Goal: Check status: Check status

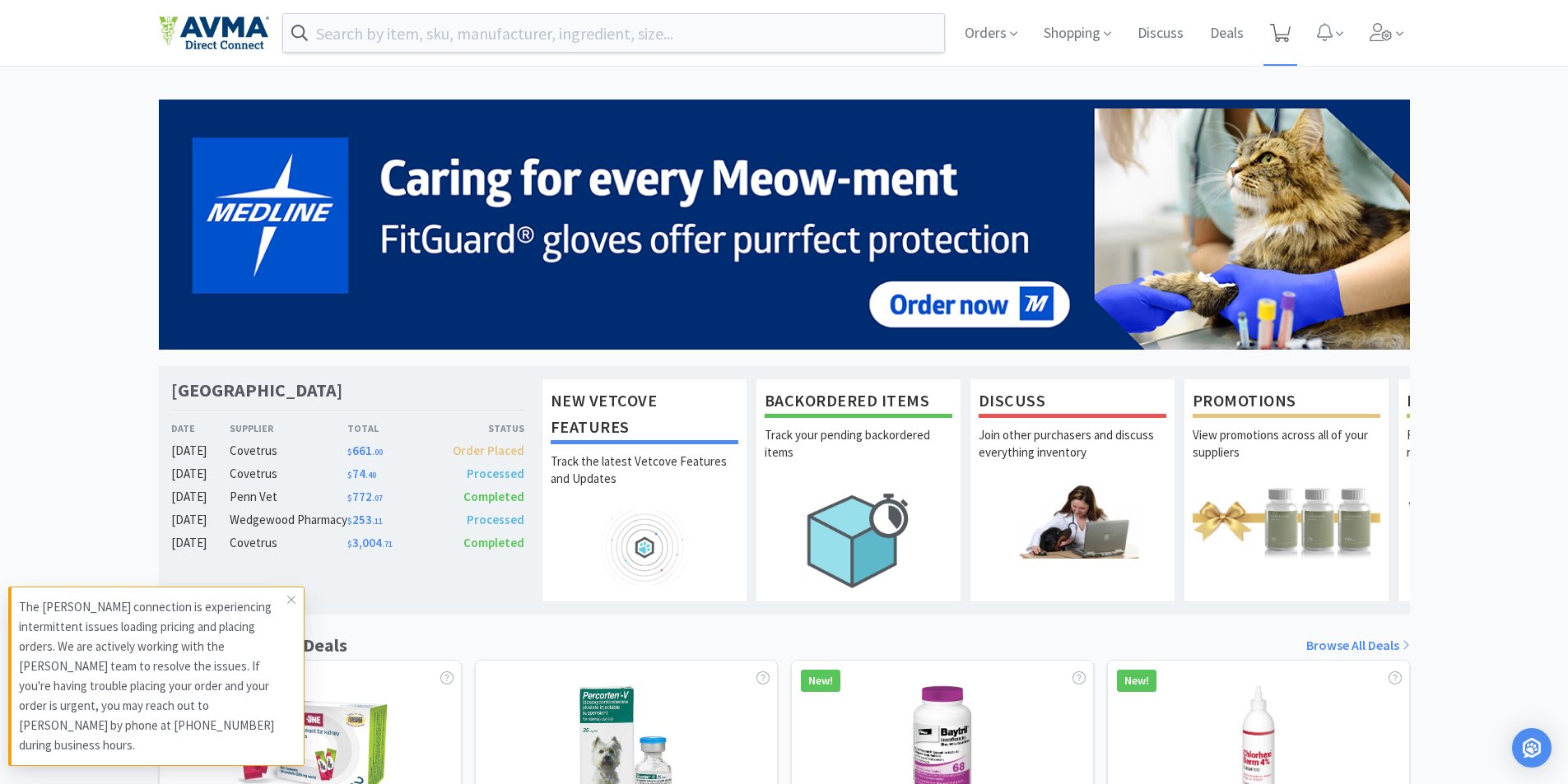
click at [1287, 30] on icon at bounding box center [1280, 33] width 20 height 19
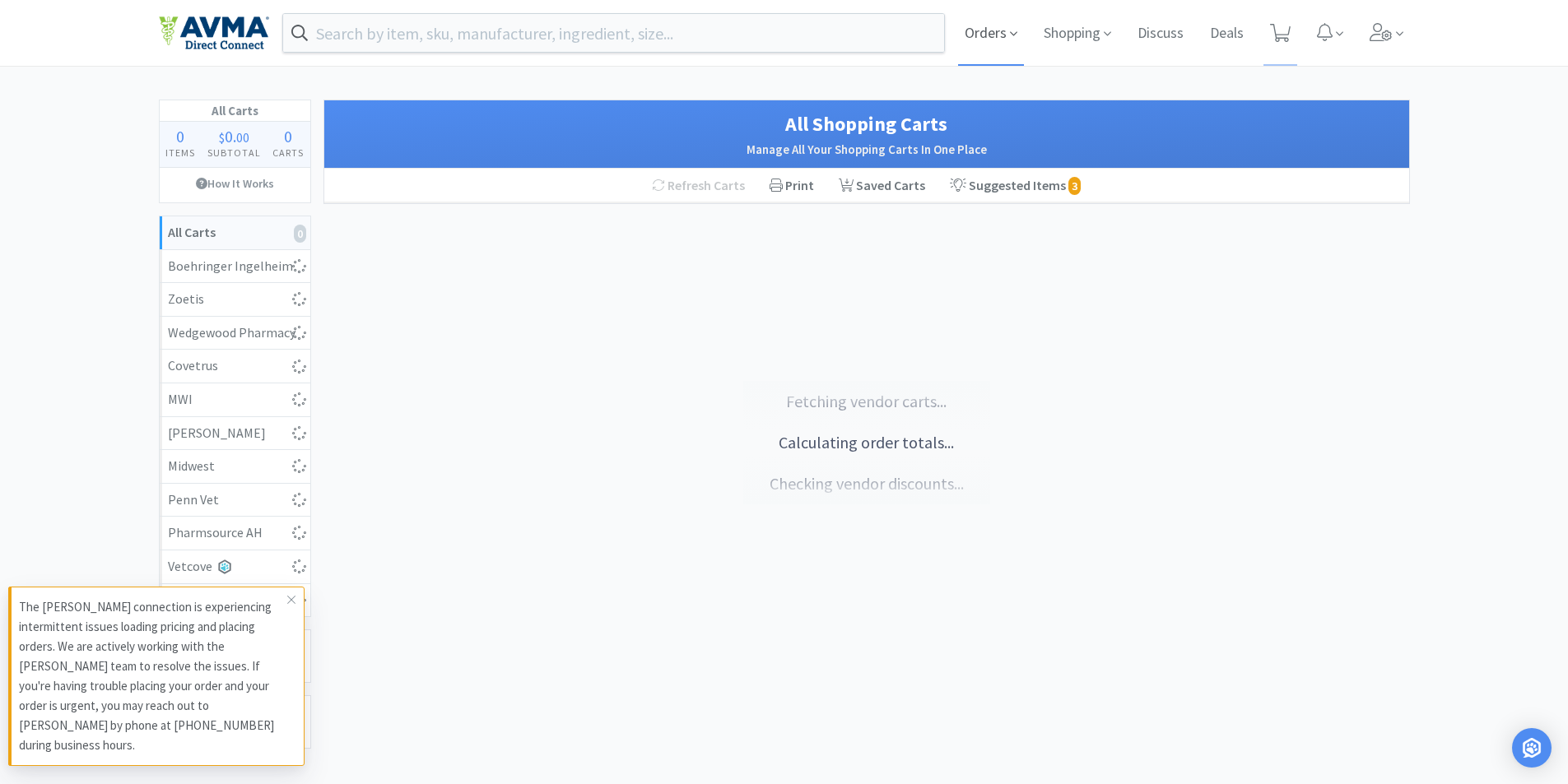
select select "1"
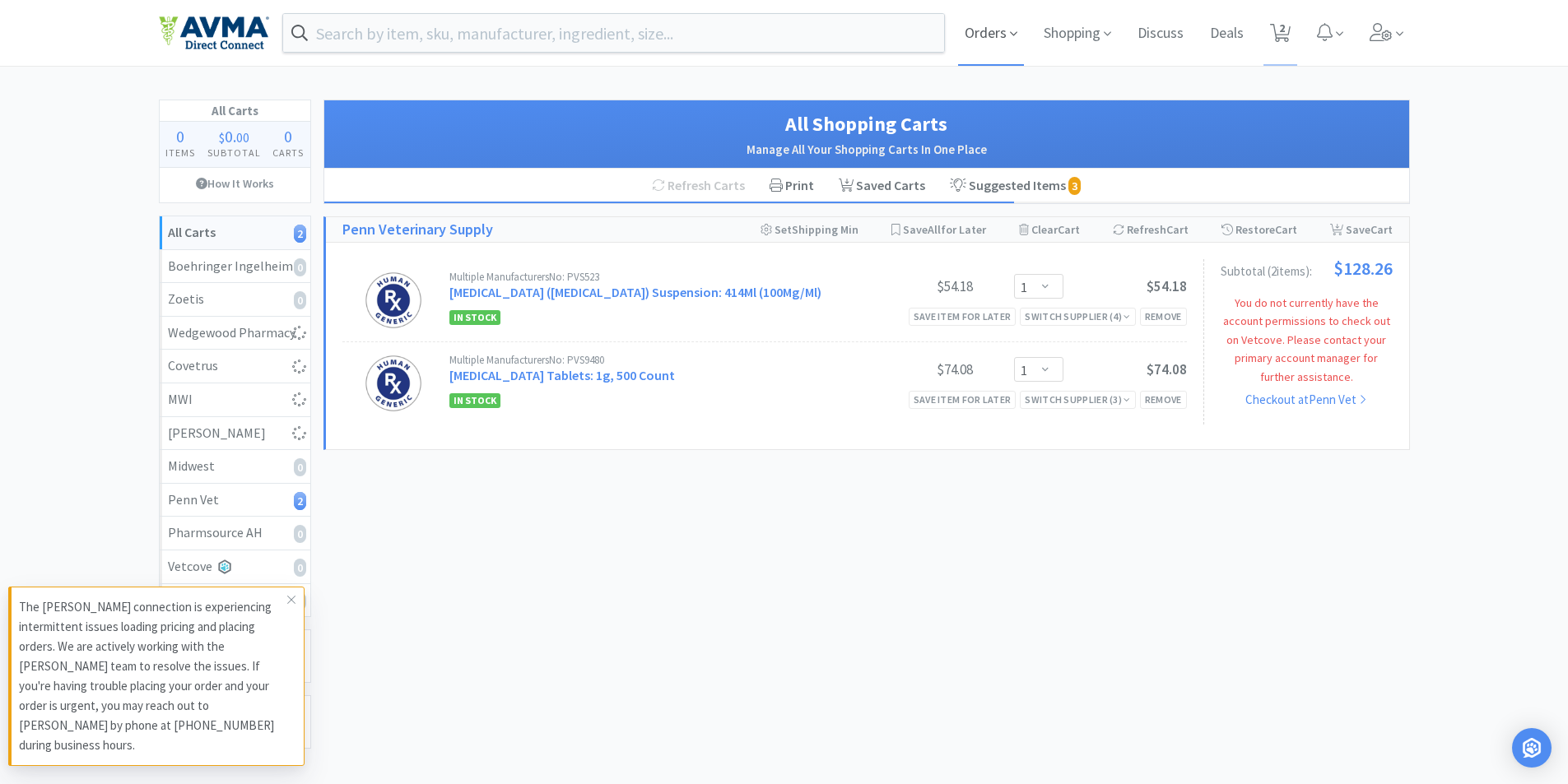
select select "2"
select select "5"
select select "1"
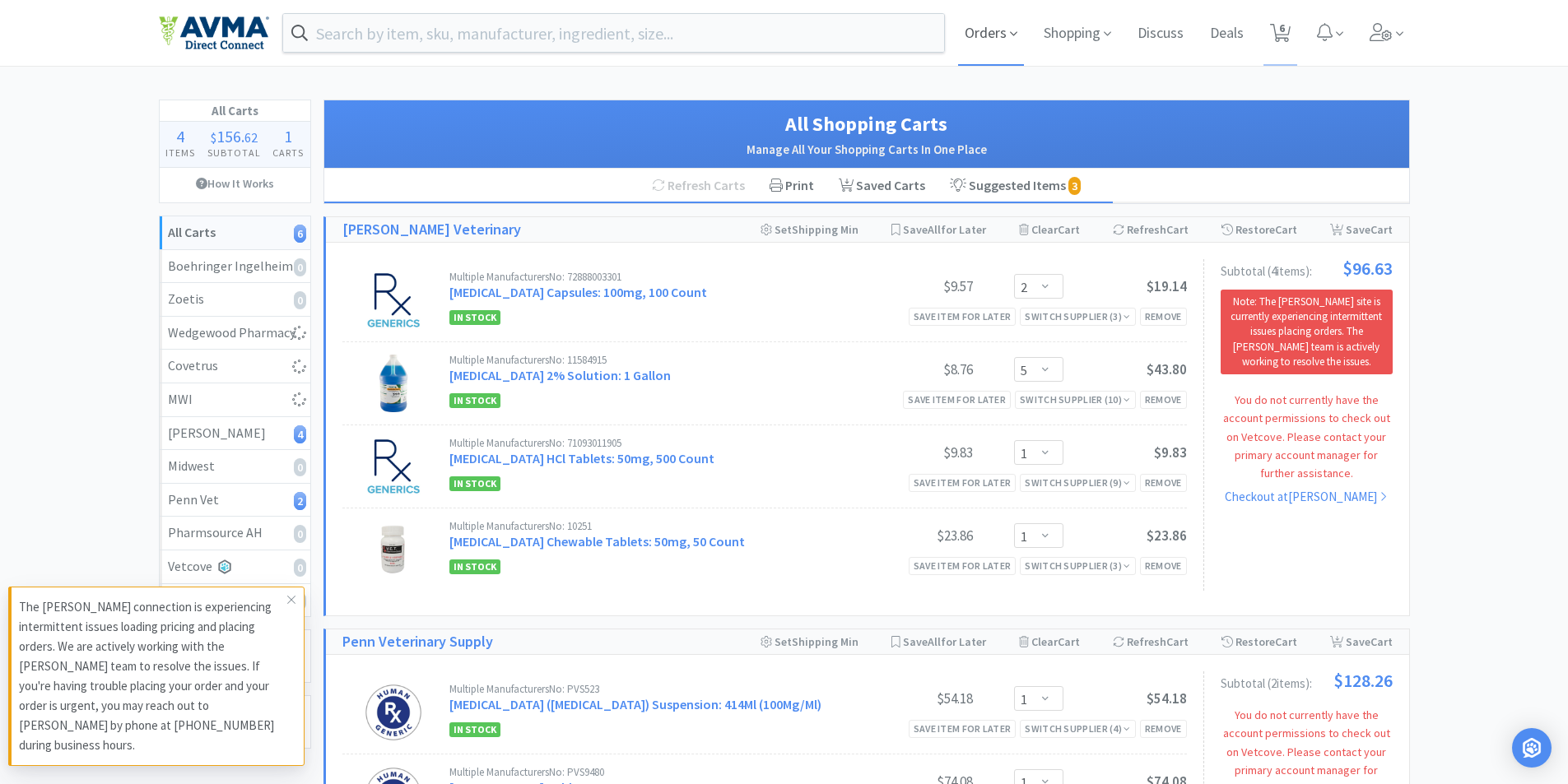
click at [996, 27] on span "Orders" at bounding box center [991, 33] width 66 height 66
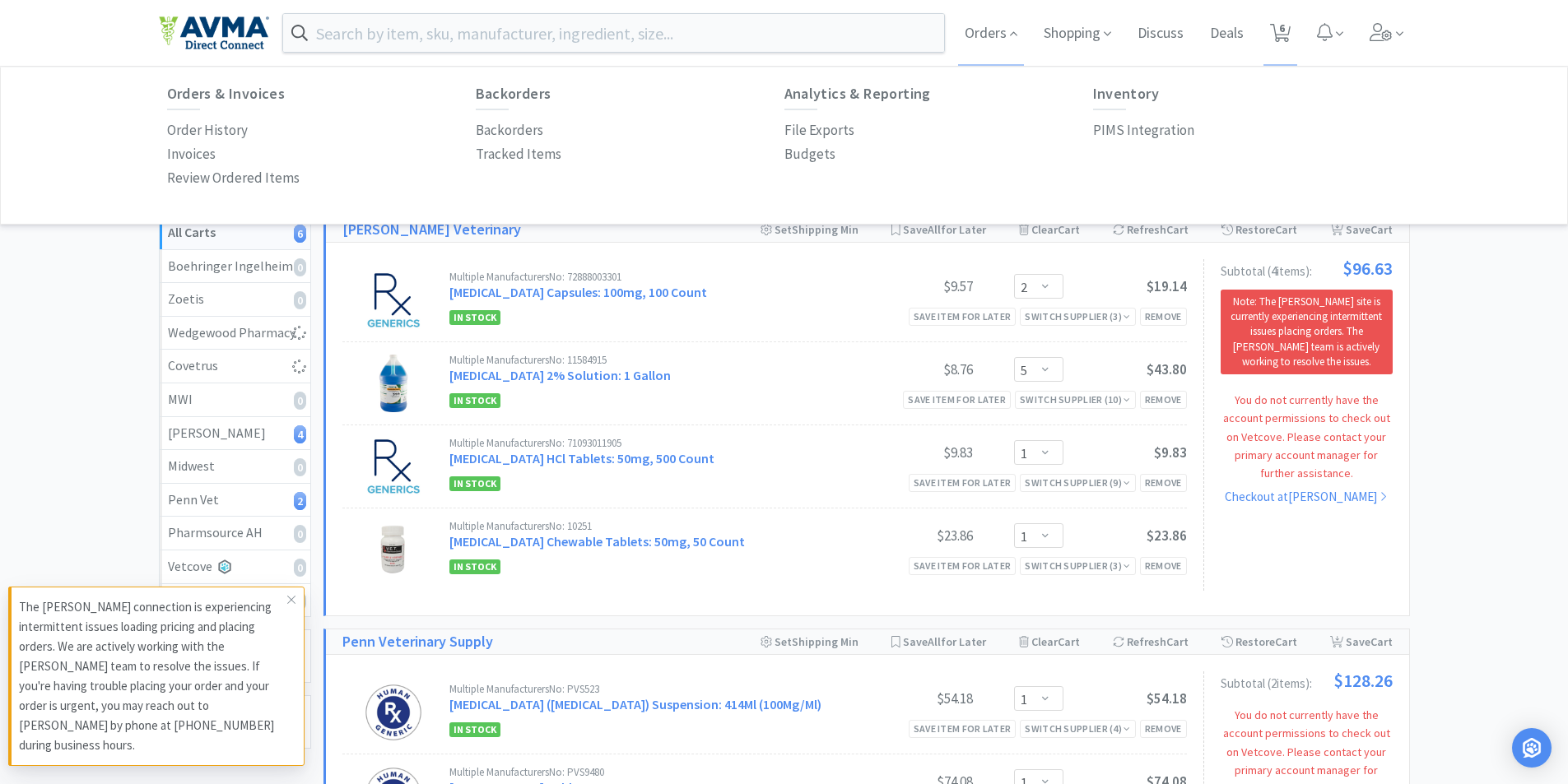
click at [954, 13] on div "Orders Orders & Invoices Order History Invoices Review Ordered Items Backorders…" at bounding box center [1181, 33] width 459 height 66
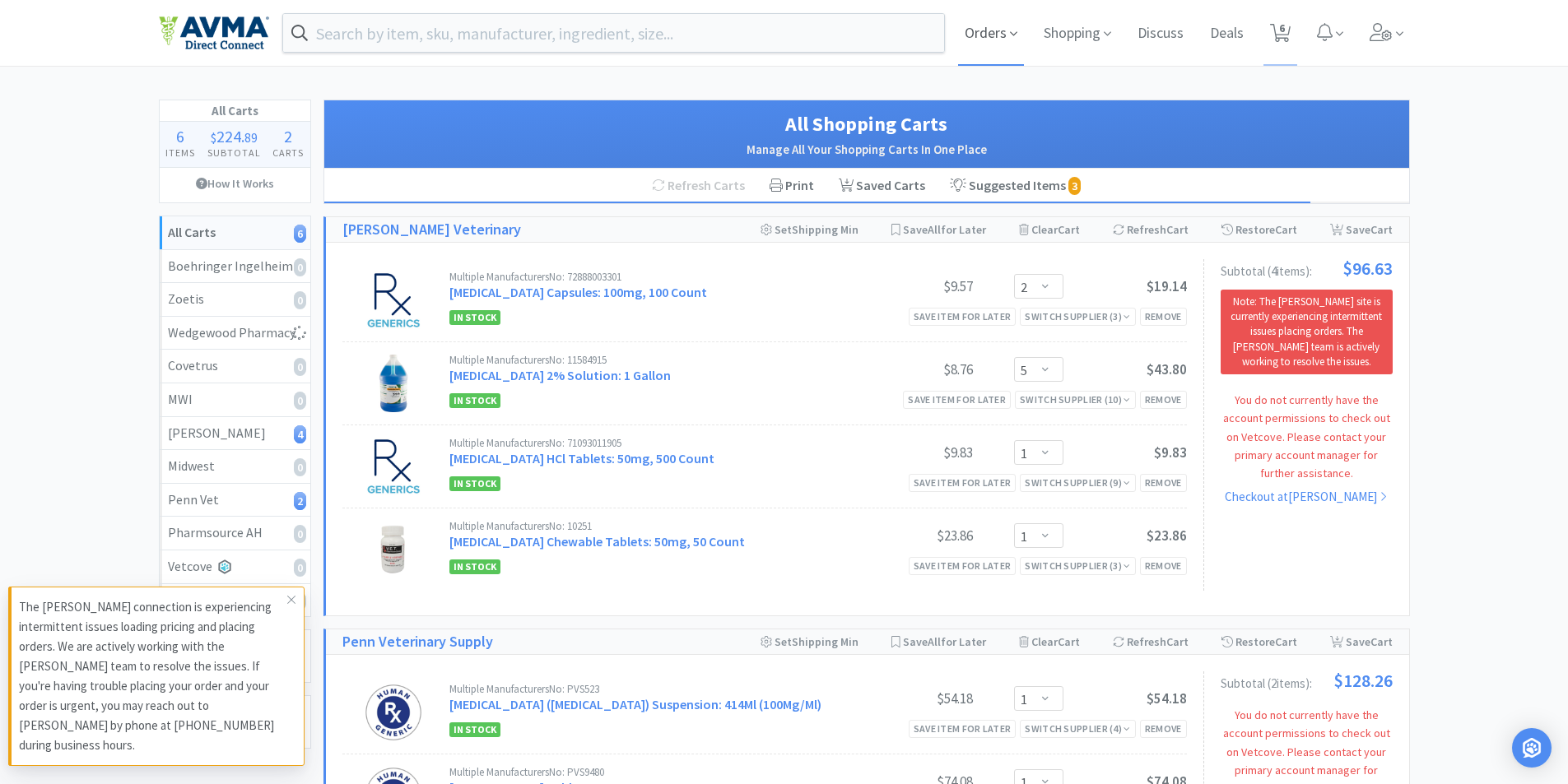
click at [976, 17] on span "Orders" at bounding box center [991, 33] width 66 height 66
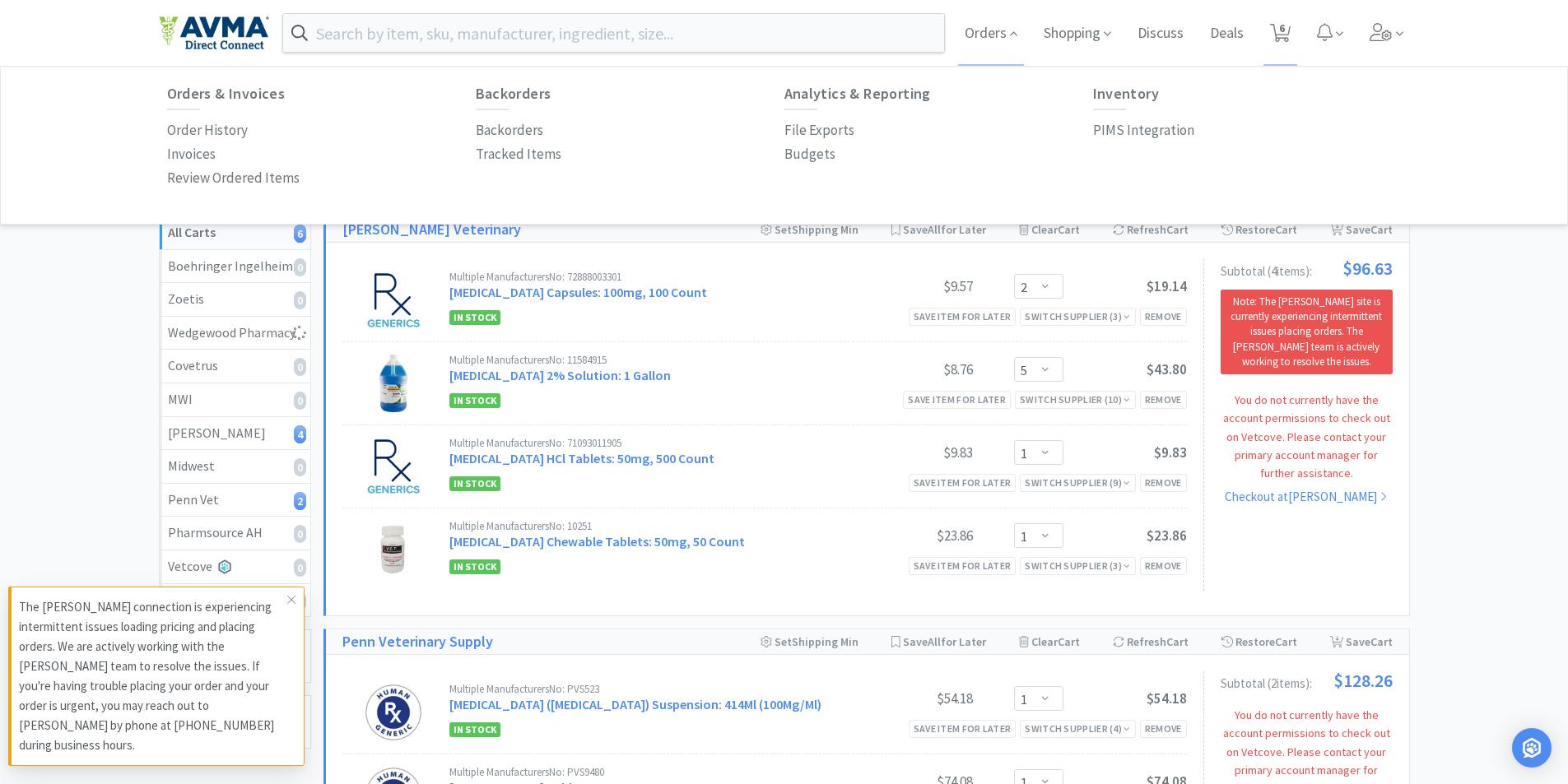
click at [223, 124] on p "Order History" at bounding box center [208, 130] width 81 height 22
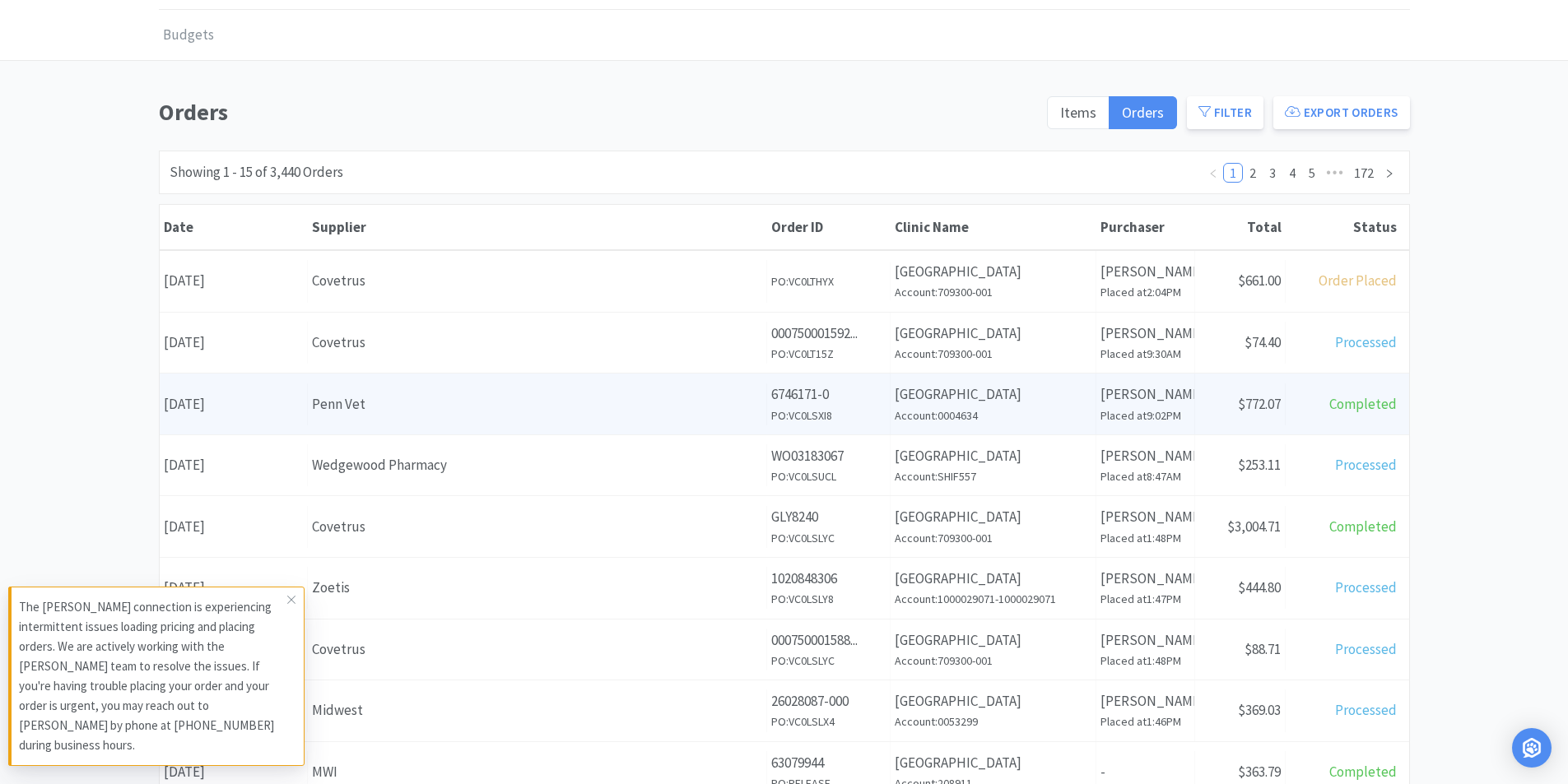
scroll to position [82, 0]
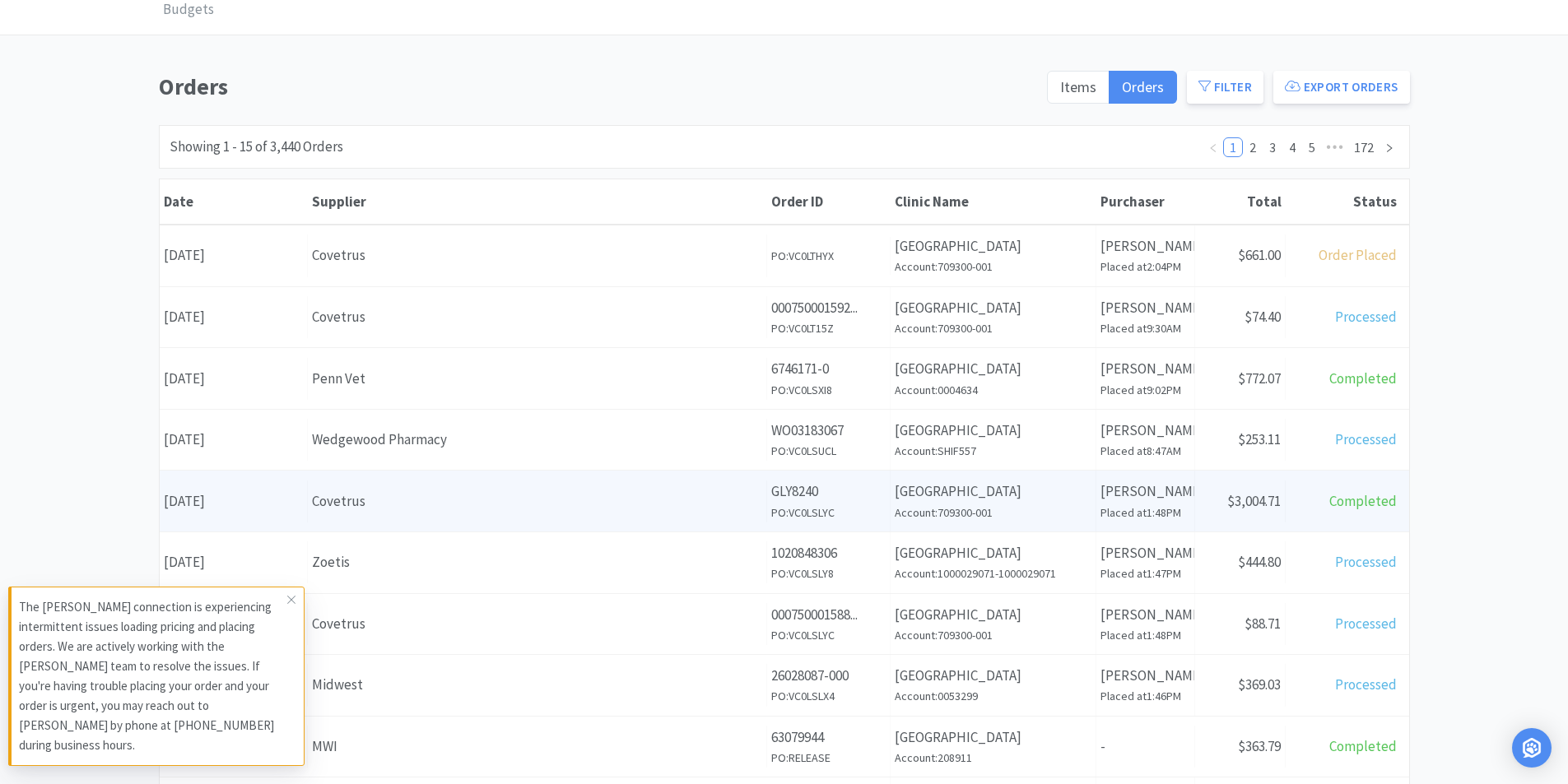
click at [483, 501] on div "Covetrus" at bounding box center [537, 501] width 450 height 22
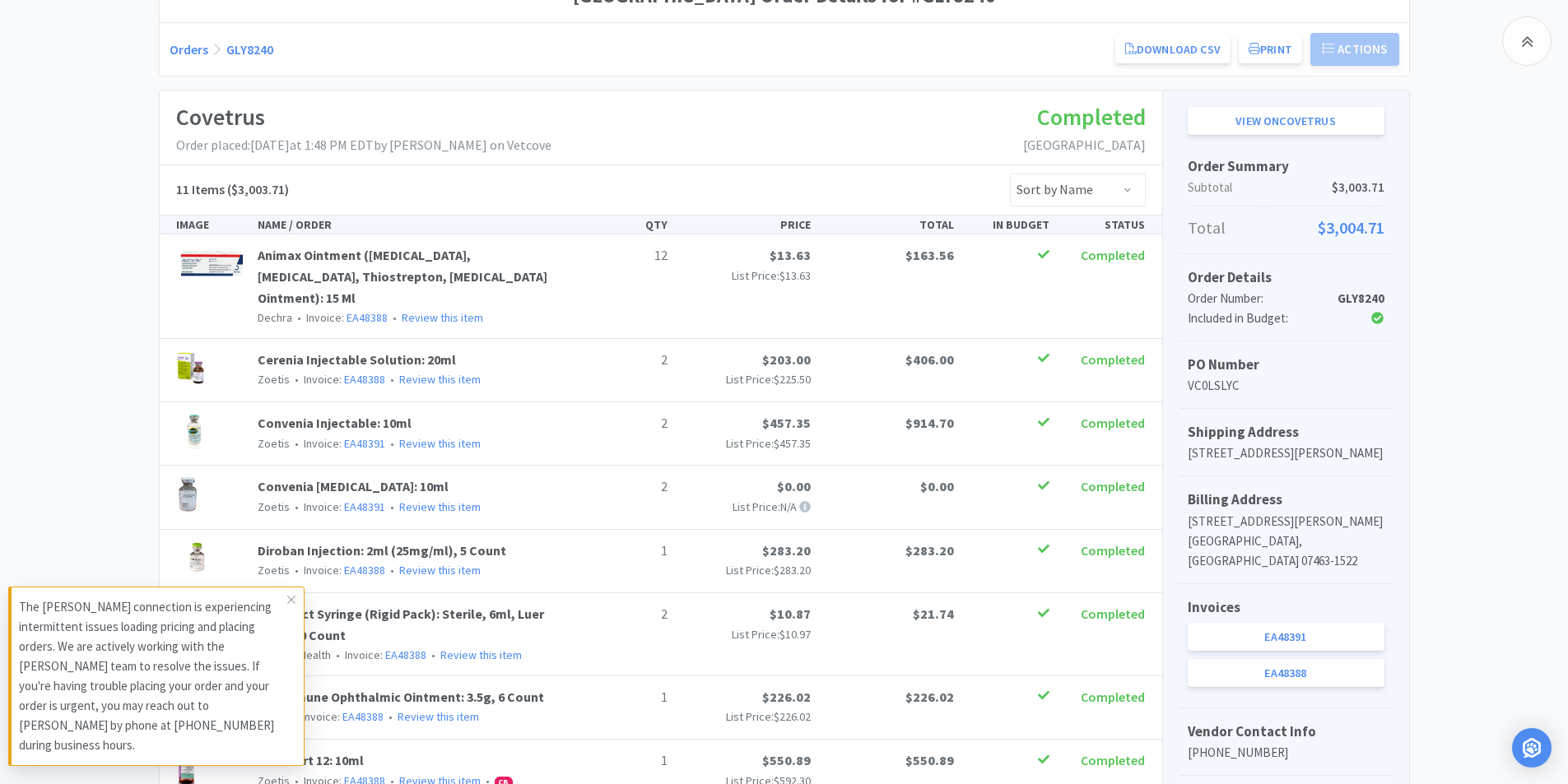
scroll to position [172, 0]
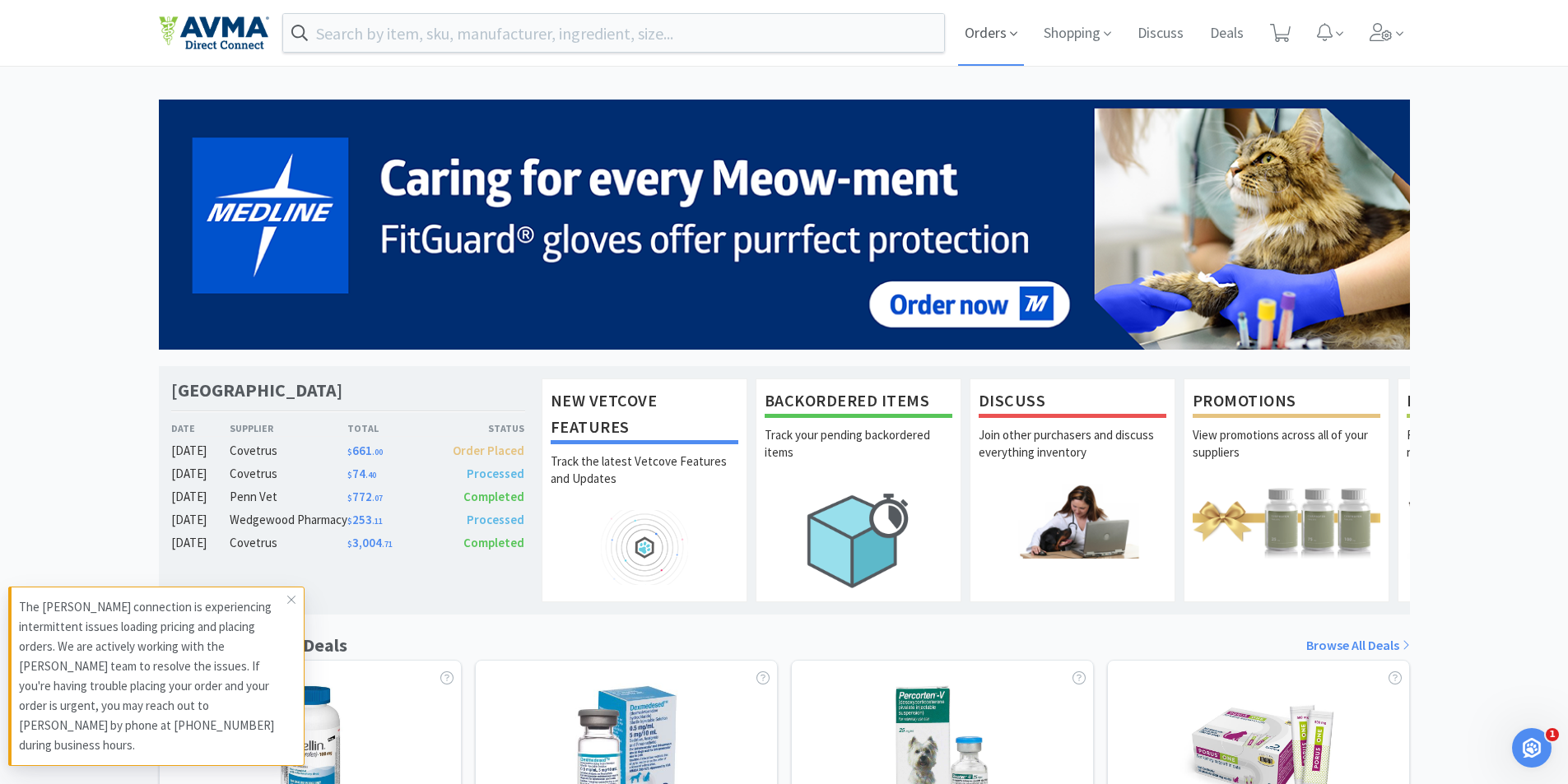
click at [991, 29] on span "Orders" at bounding box center [991, 33] width 66 height 66
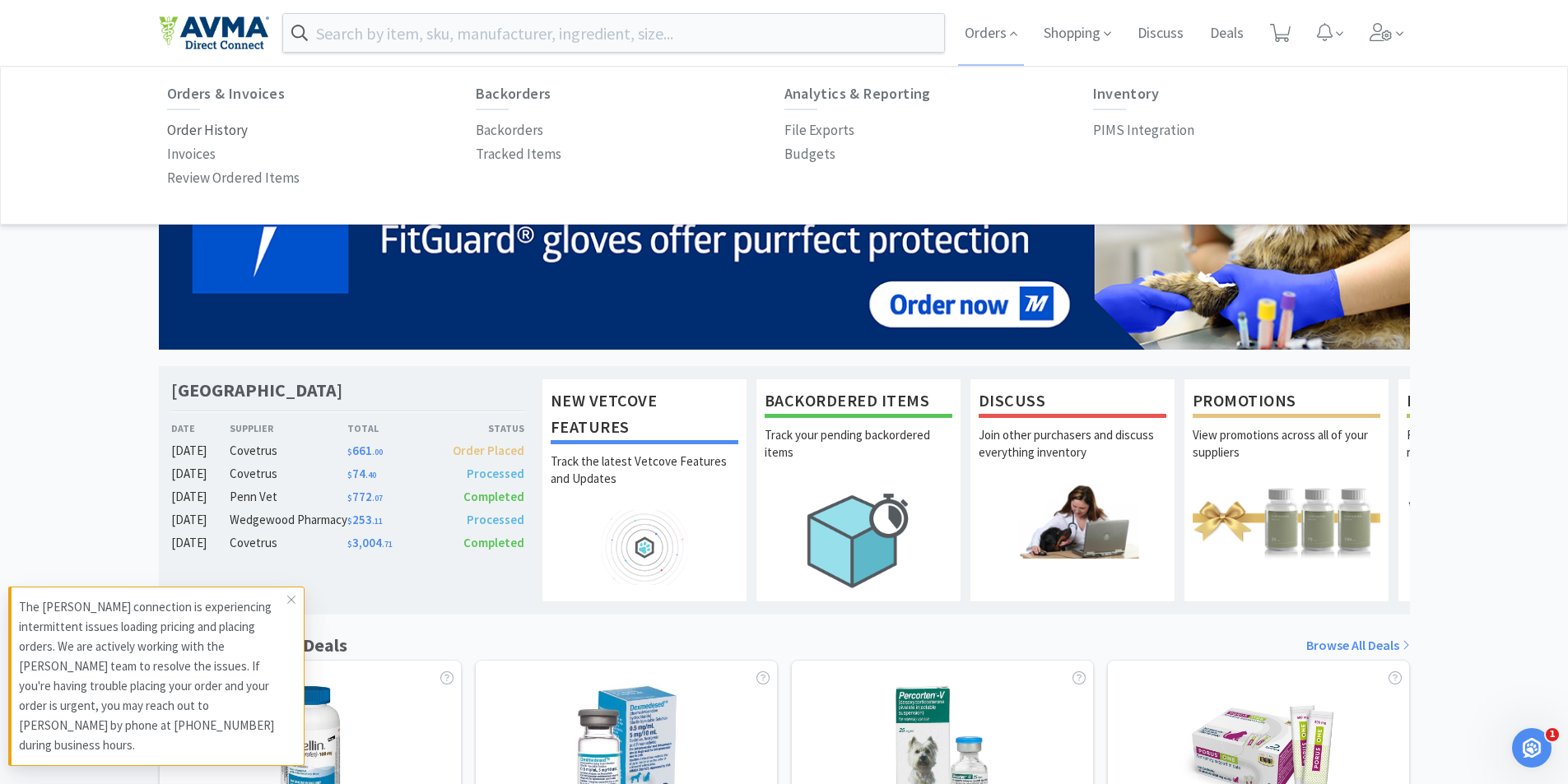
click at [196, 132] on p "Order History" at bounding box center [208, 130] width 81 height 22
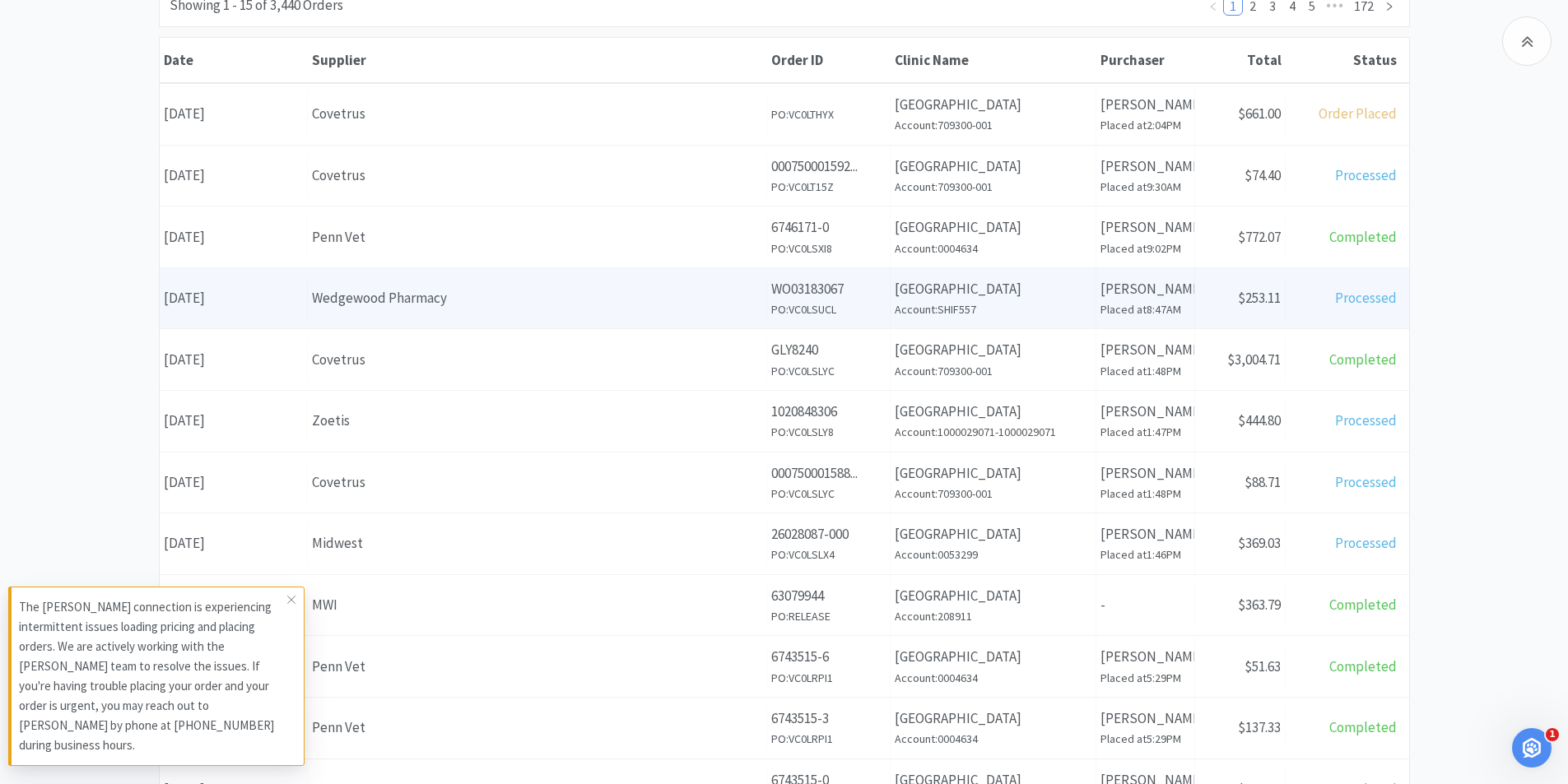
scroll to position [246, 0]
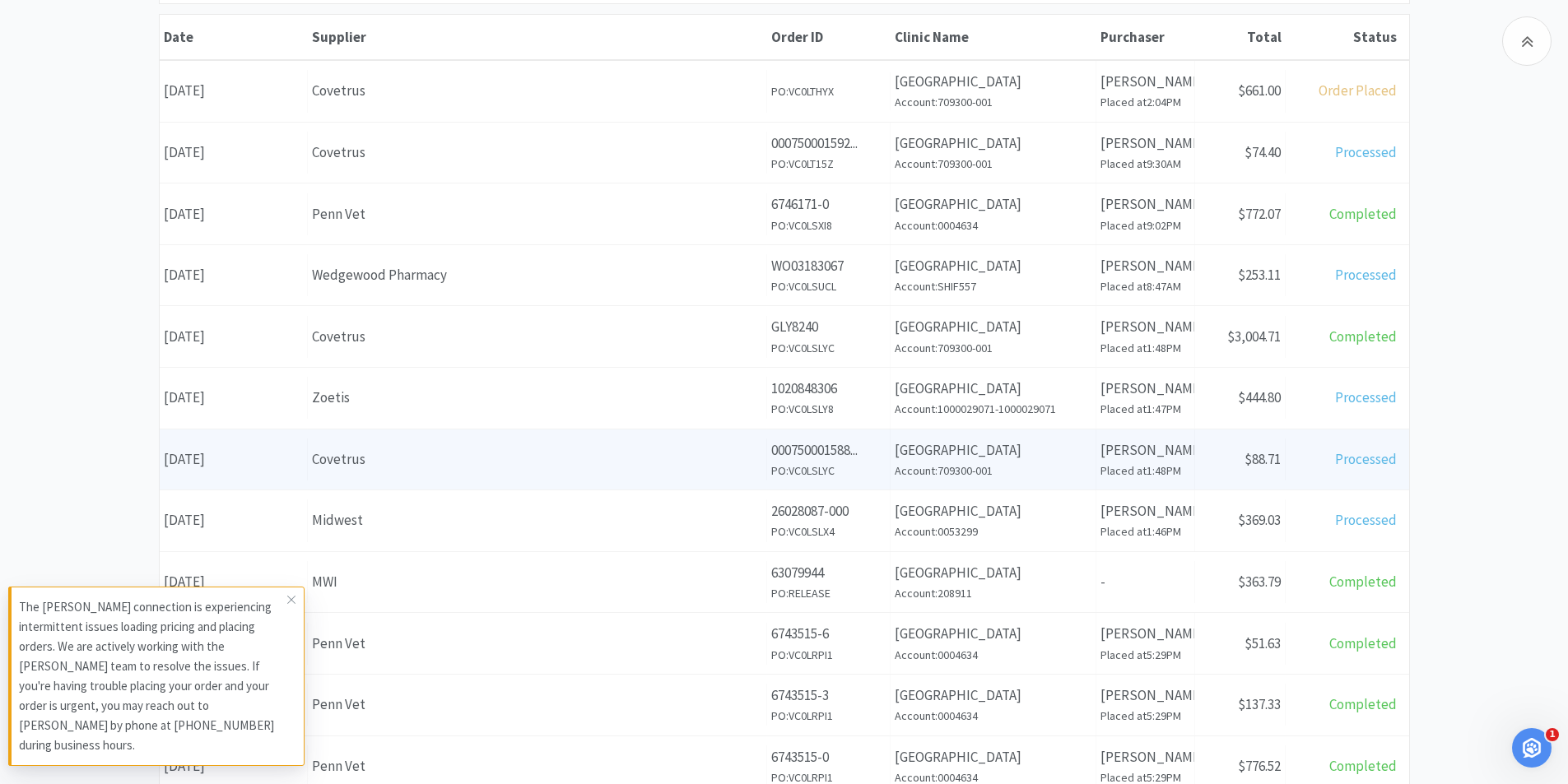
click at [446, 464] on div "Covetrus" at bounding box center [537, 459] width 450 height 22
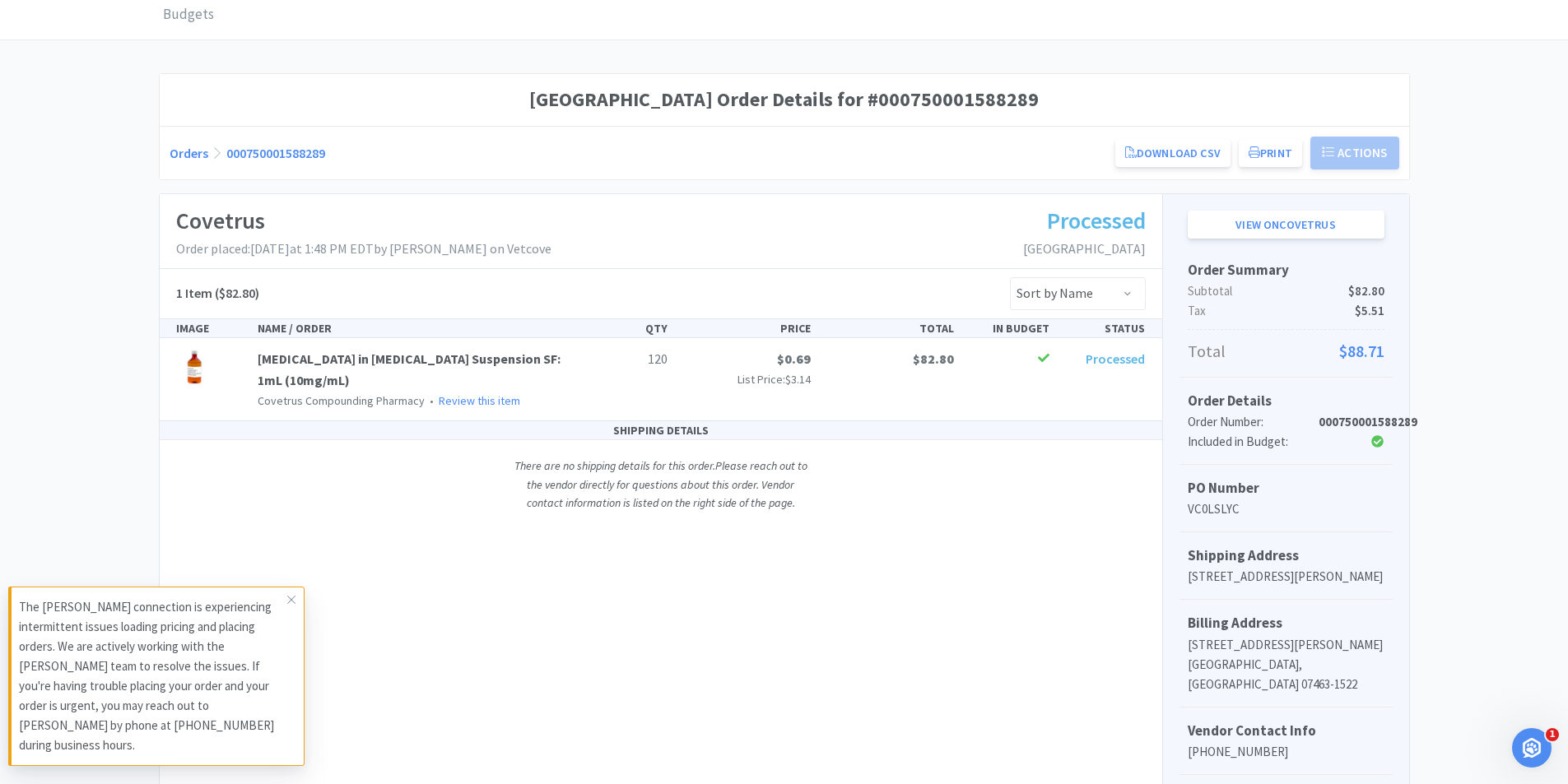
scroll to position [29, 0]
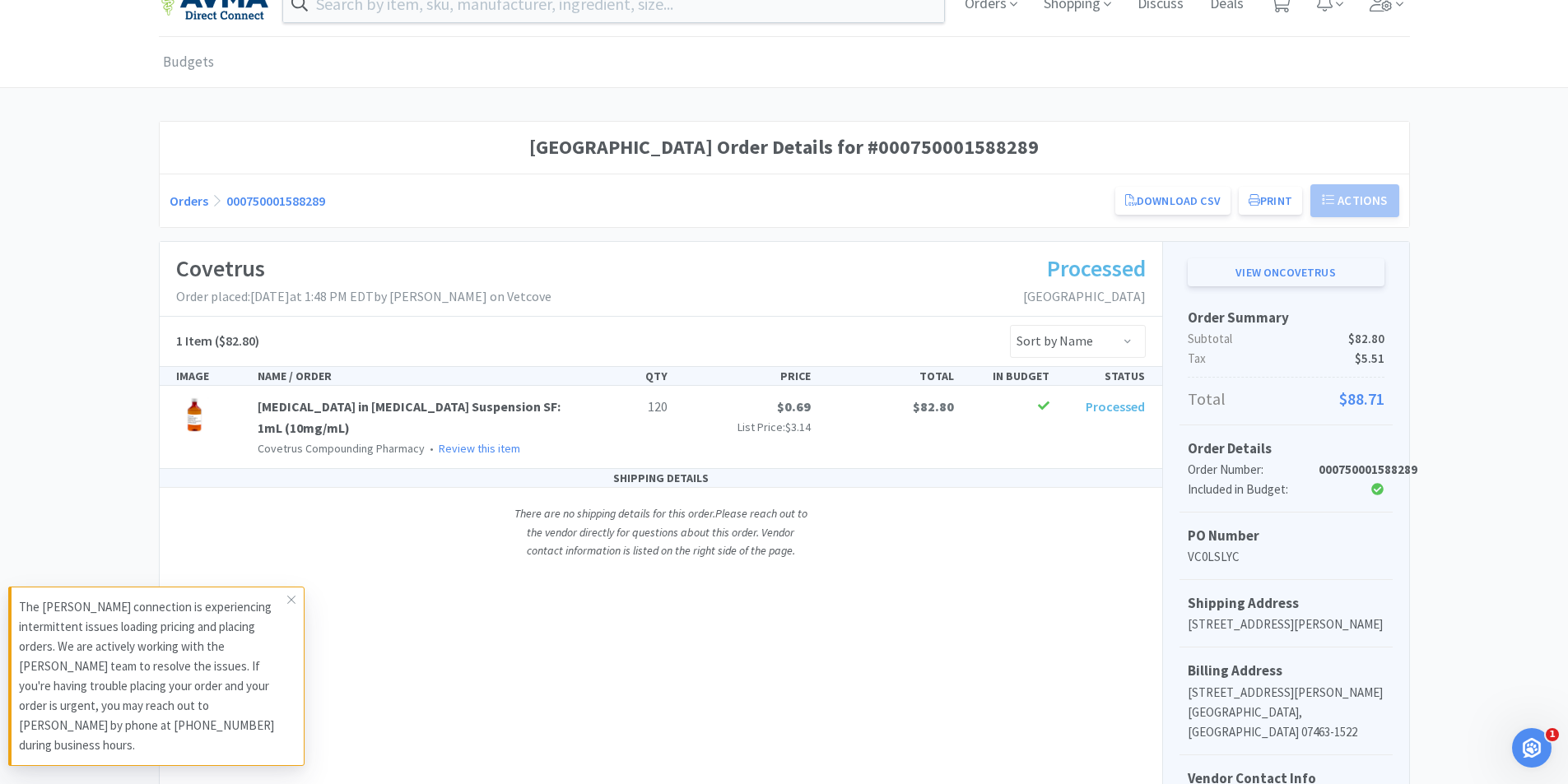
click at [1324, 276] on link "View on Covetrus" at bounding box center [1286, 272] width 197 height 28
click at [1016, 7] on span "Orders" at bounding box center [991, 3] width 66 height 66
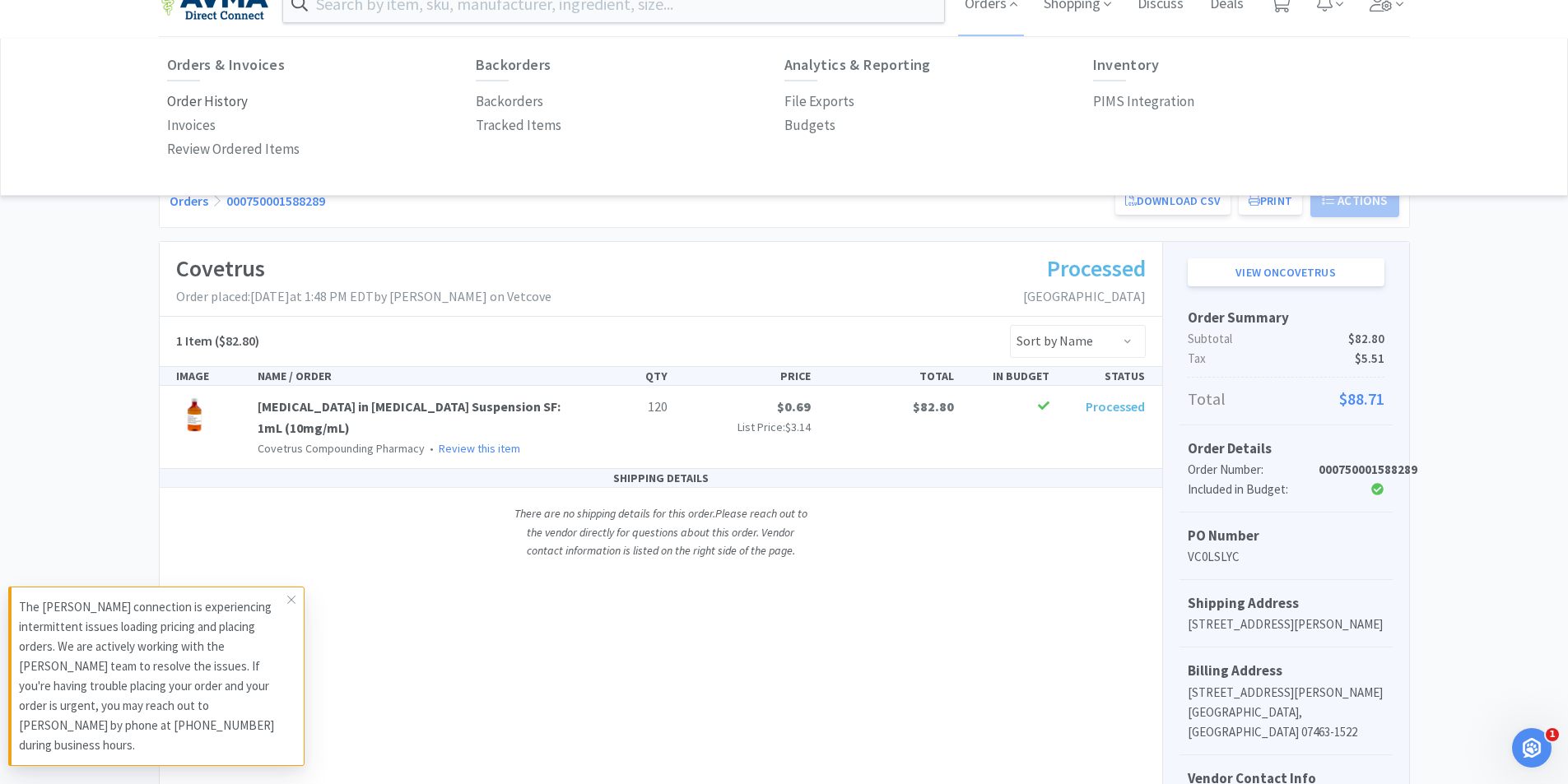
click at [237, 98] on p "Order History" at bounding box center [208, 102] width 81 height 22
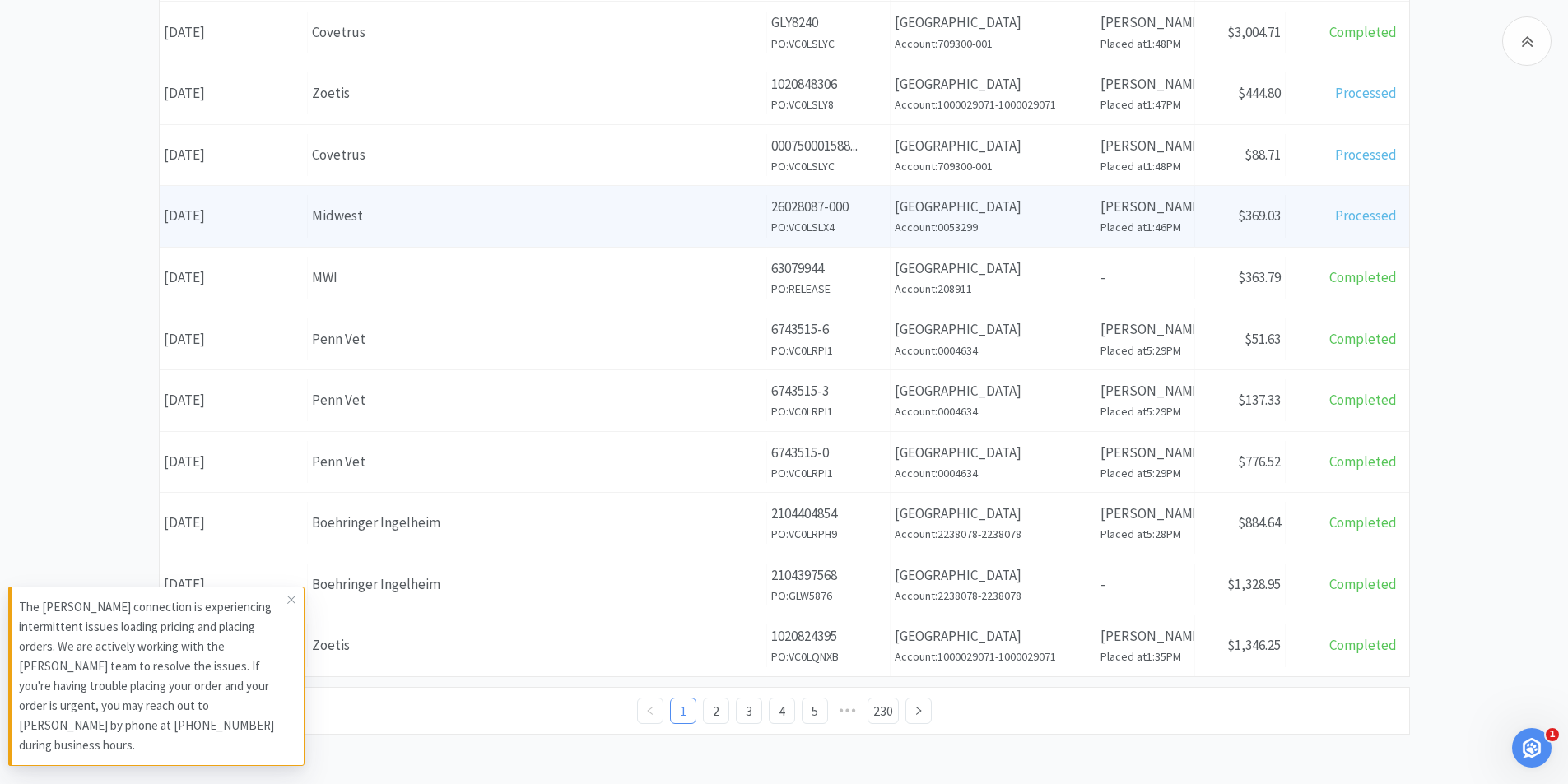
scroll to position [469, 0]
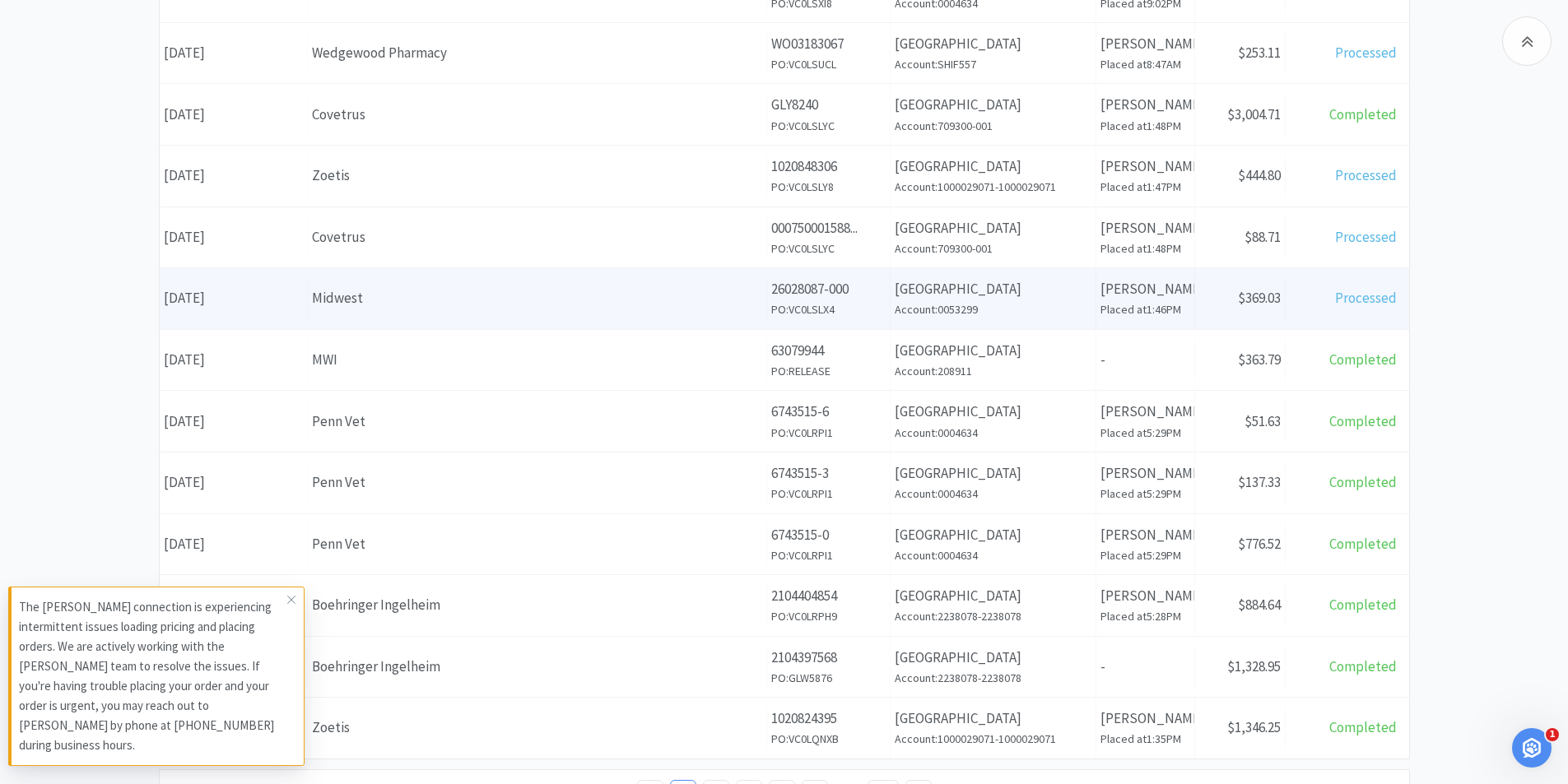
click at [552, 293] on div "Midwest" at bounding box center [537, 298] width 450 height 22
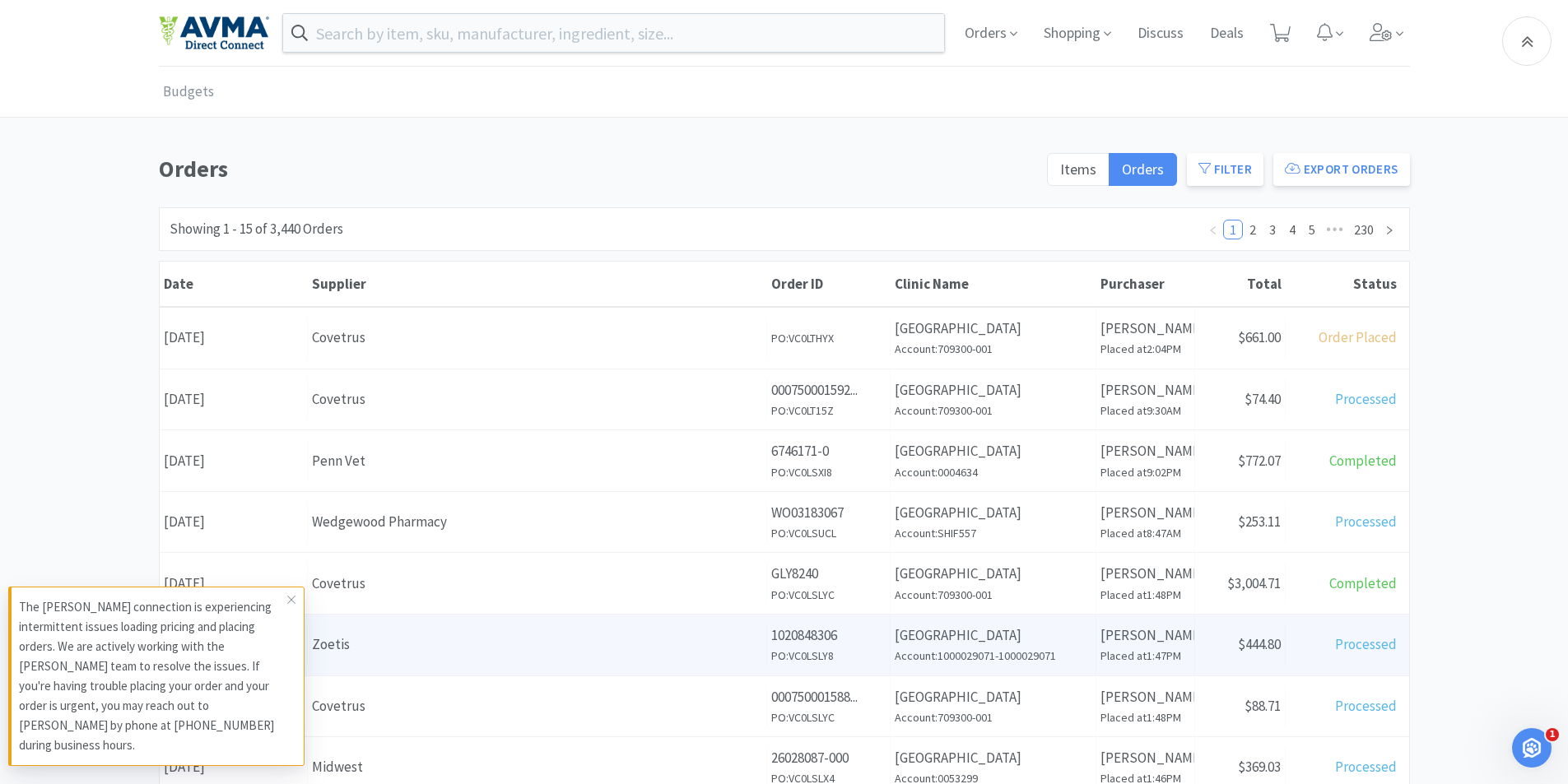
scroll to position [469, 0]
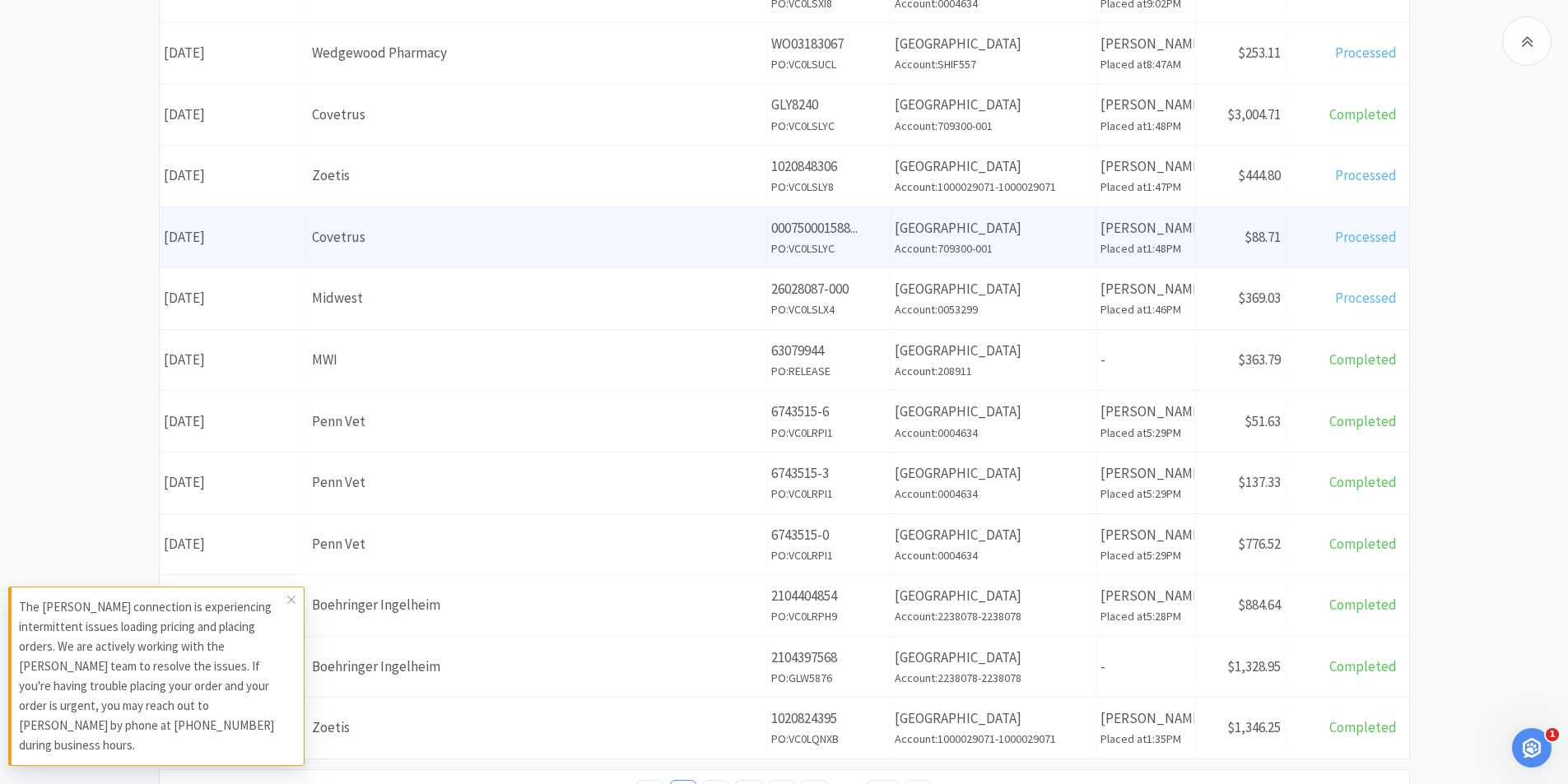
click at [382, 227] on div "Covetrus" at bounding box center [537, 237] width 450 height 22
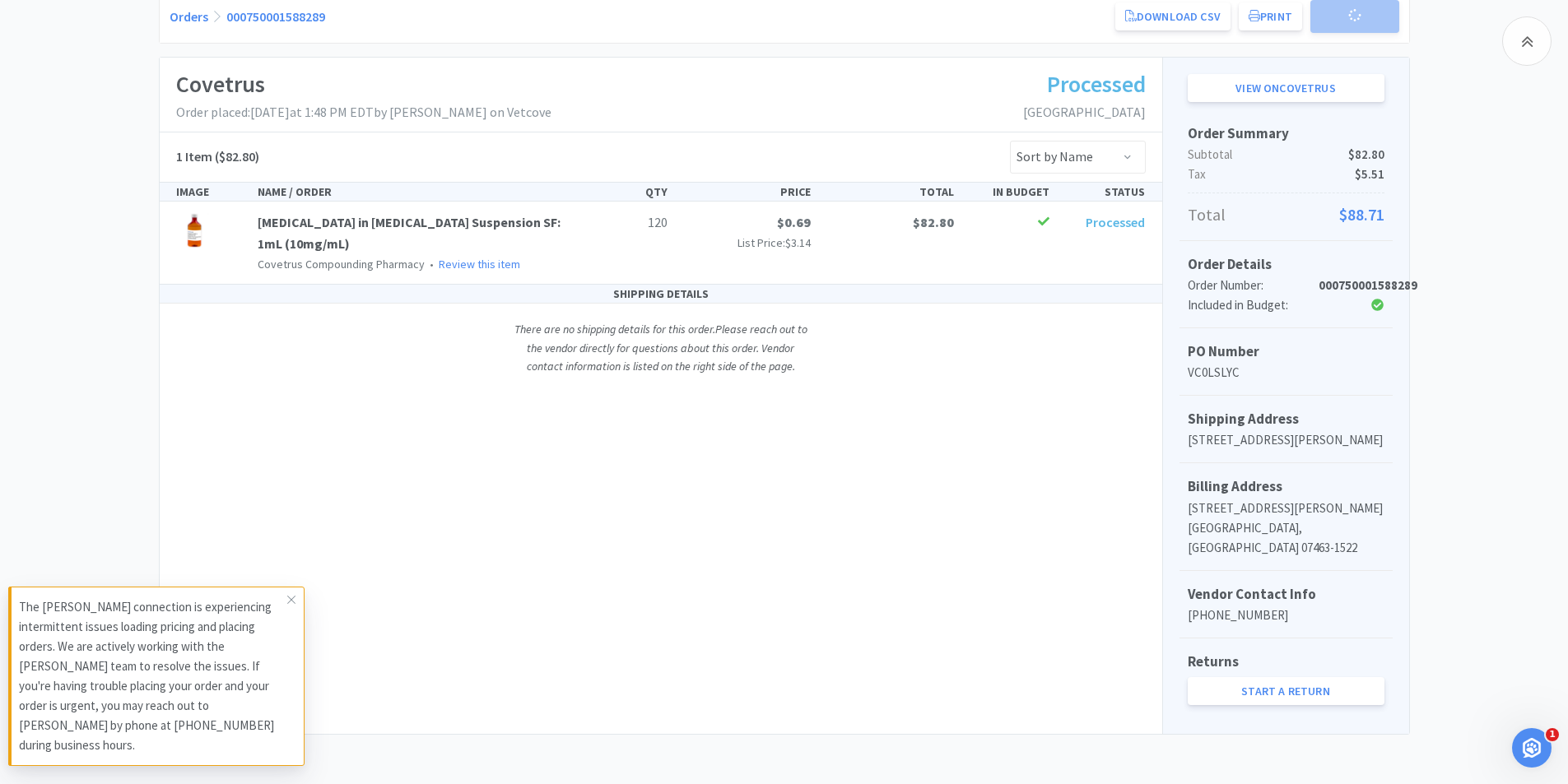
scroll to position [194, 0]
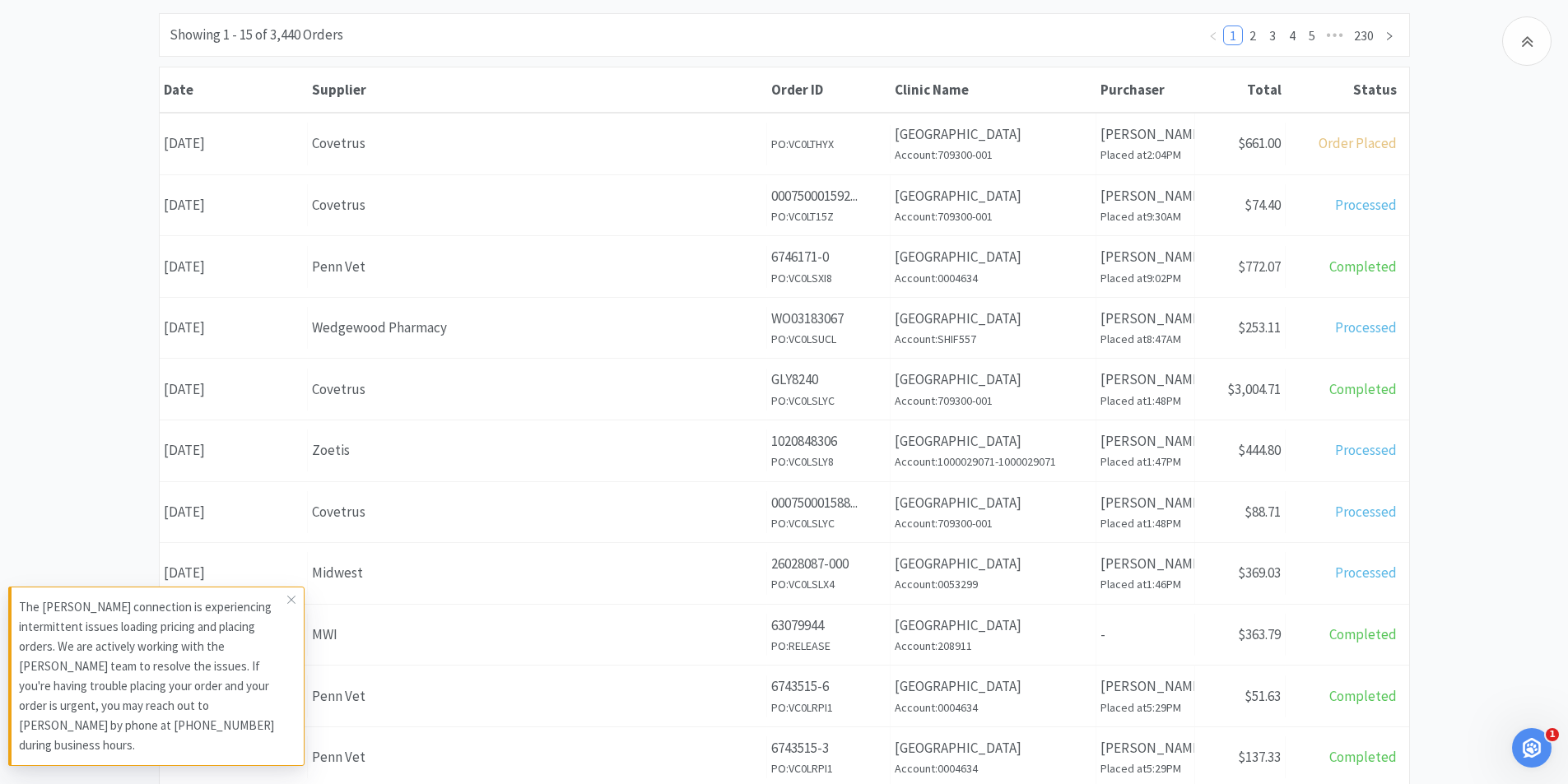
scroll to position [469, 0]
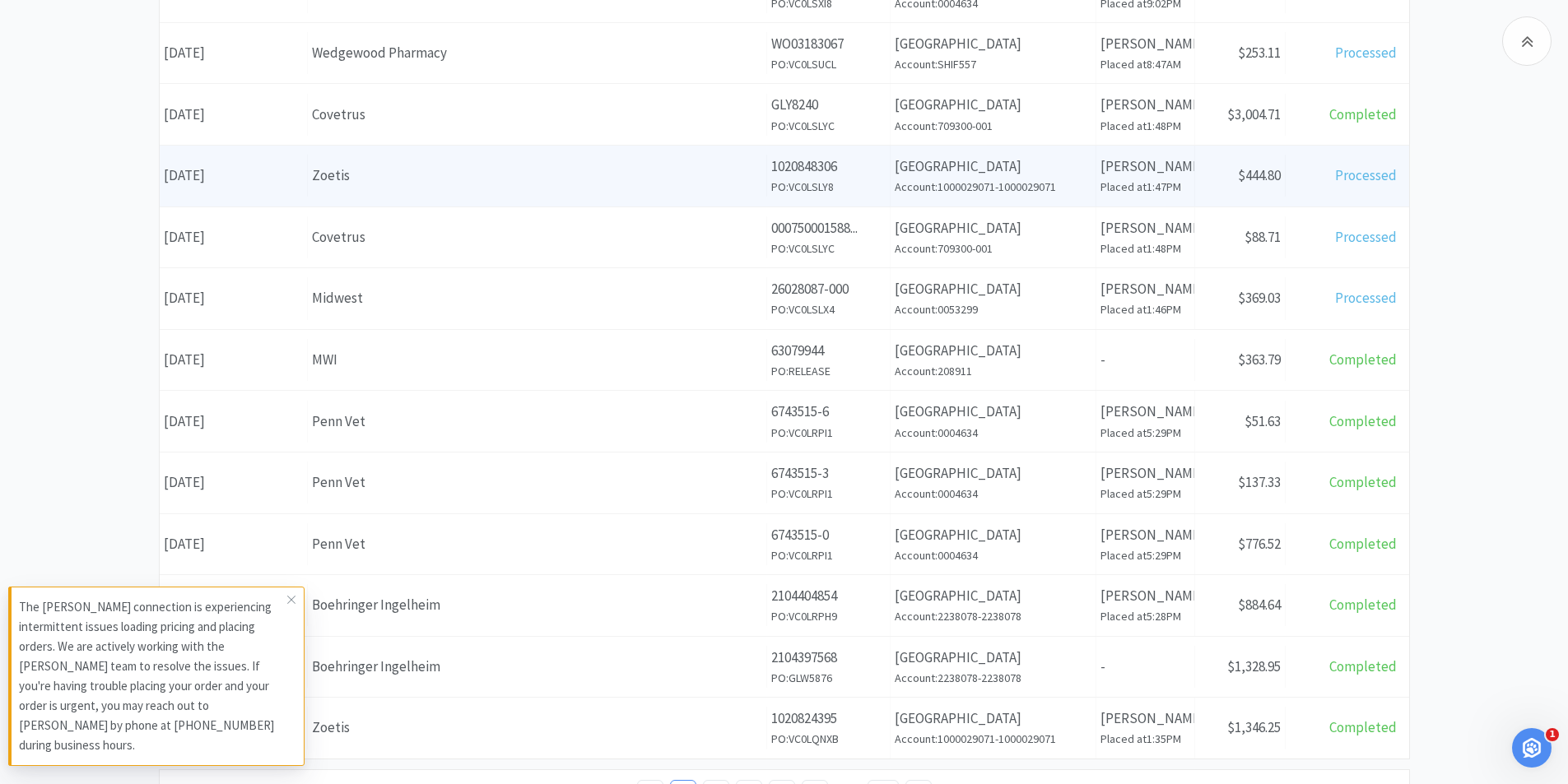
click at [423, 153] on div "Date [DATE] Supplier Zoetis Order ID 1020848306 PO: VC0LSLY8 Clinic Name [GEOGR…" at bounding box center [784, 176] width 1250 height 61
click at [412, 172] on div "Zoetis" at bounding box center [537, 176] width 450 height 22
